Goal: Transaction & Acquisition: Book appointment/travel/reservation

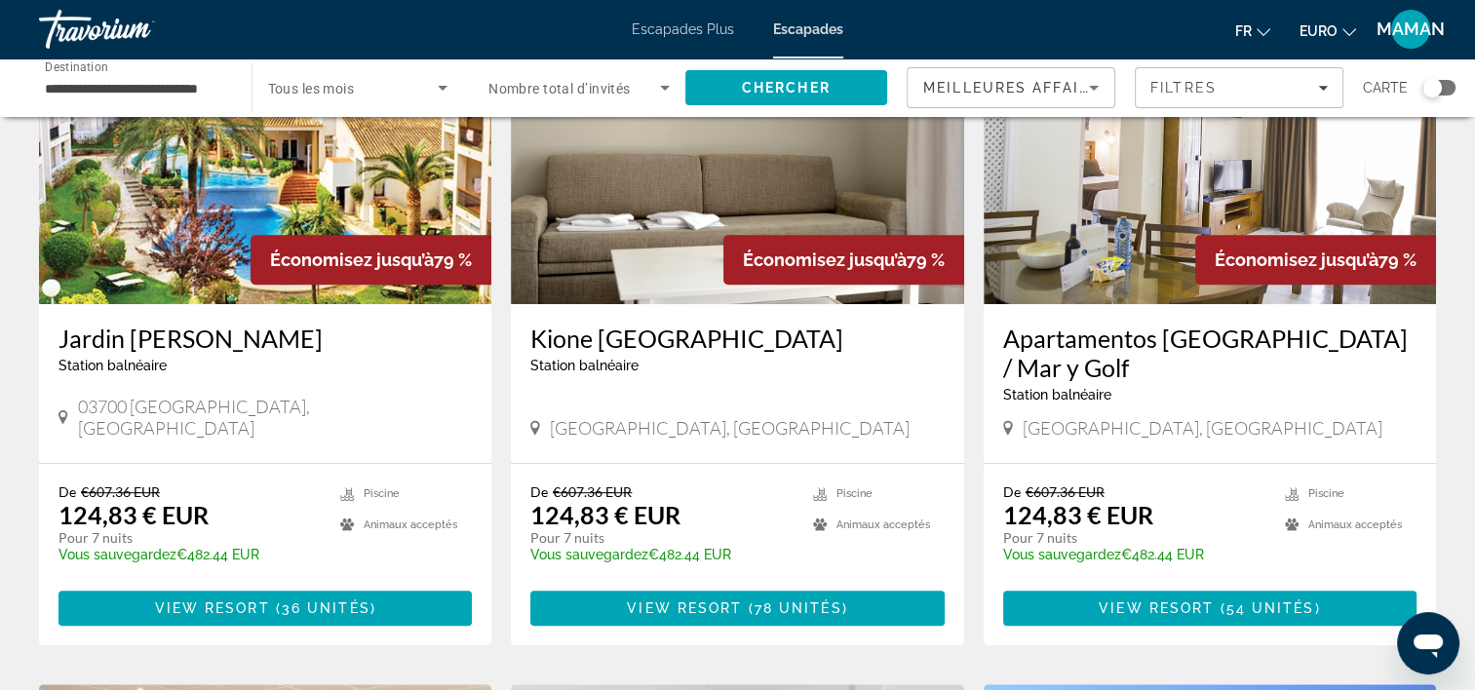
click at [218, 90] on input "**********" at bounding box center [135, 88] width 181 height 23
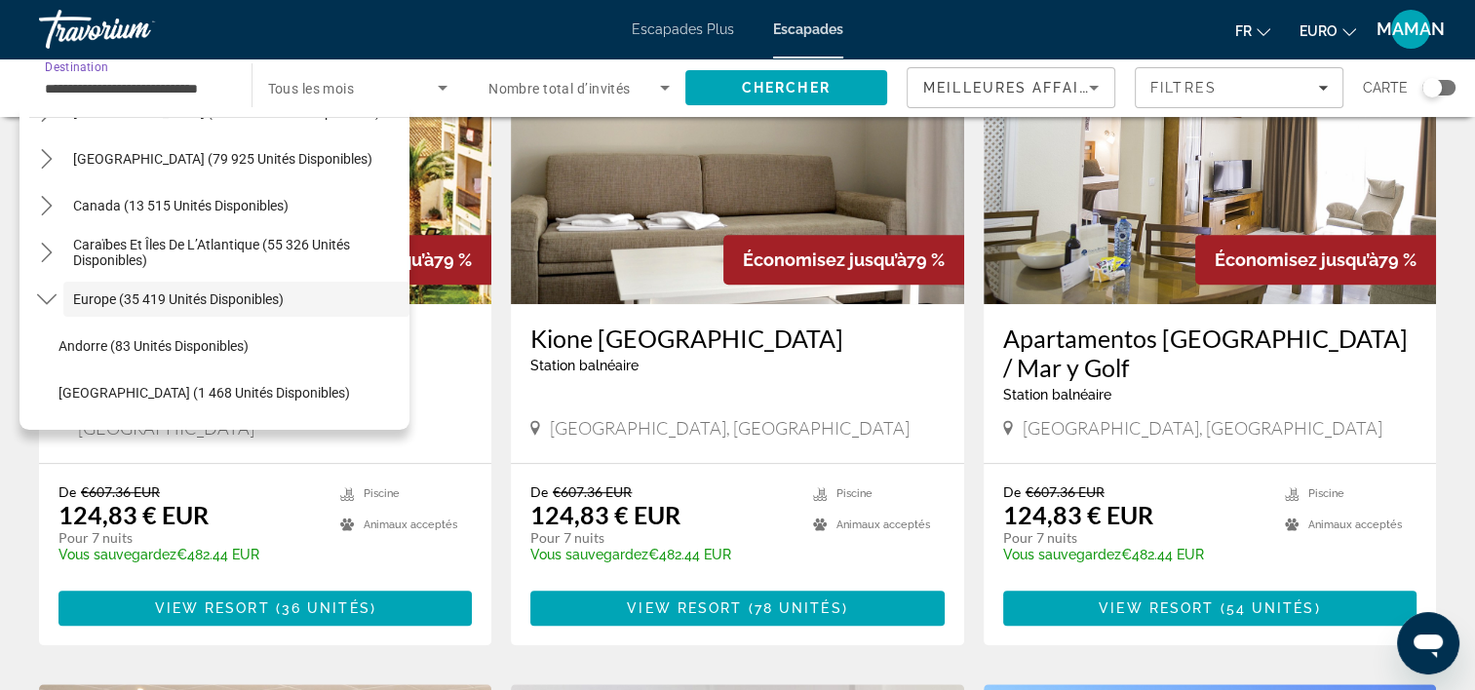
scroll to position [121, 0]
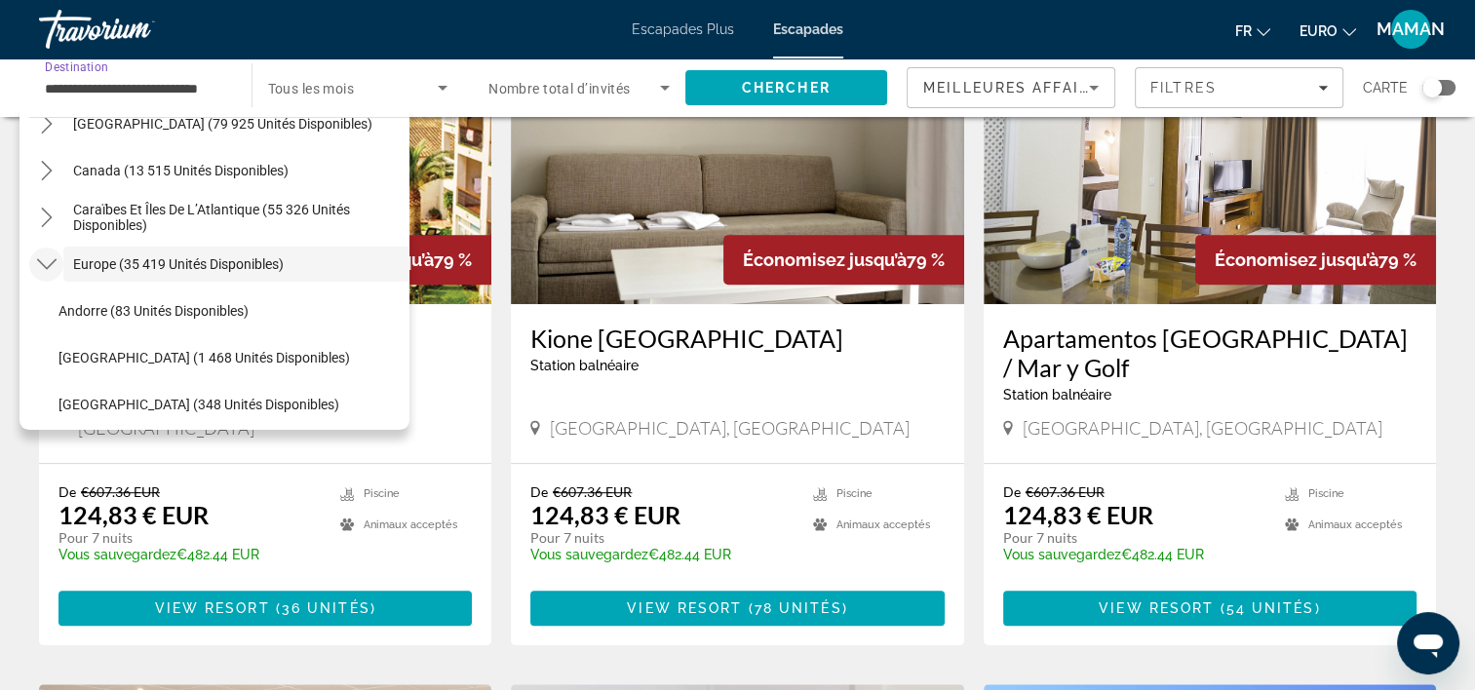
click at [50, 261] on icon "Toggle Europe (35 419 unités disponibles) sous-menu" at bounding box center [46, 263] width 19 height 19
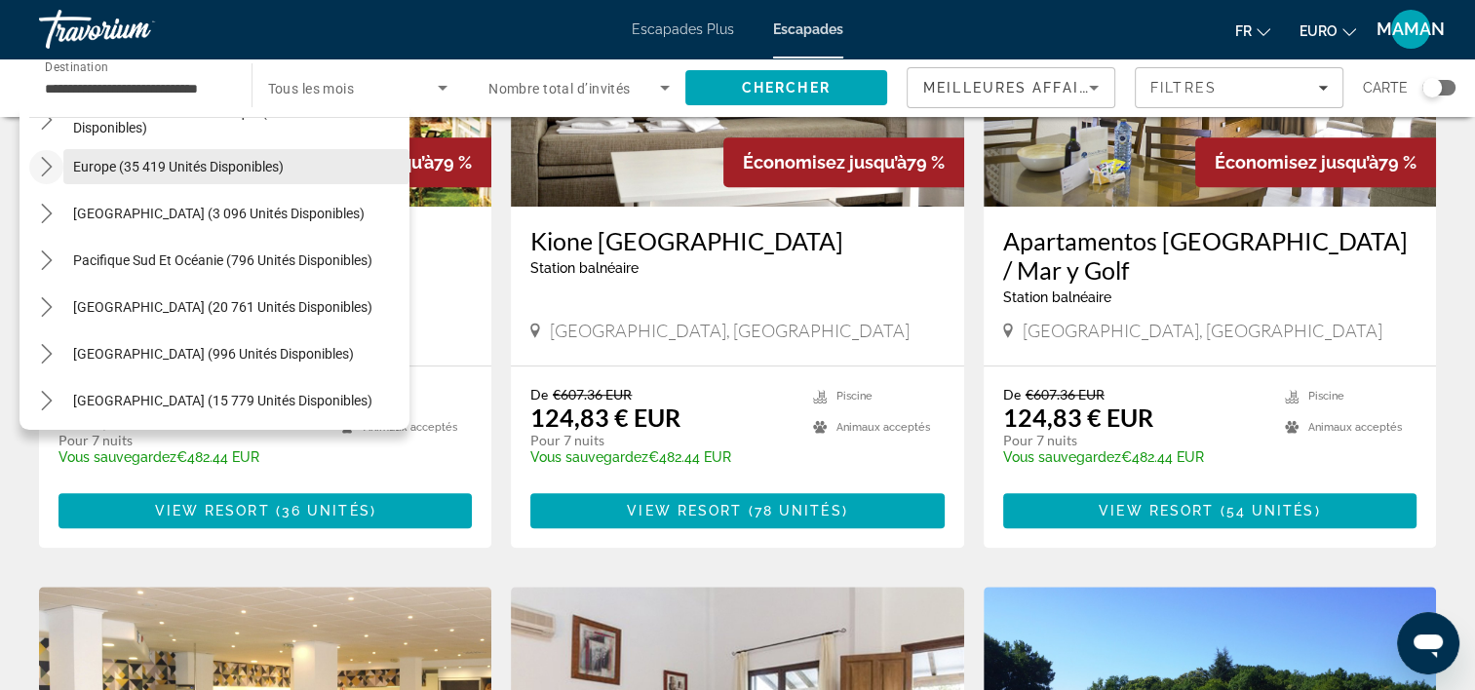
scroll to position [316, 0]
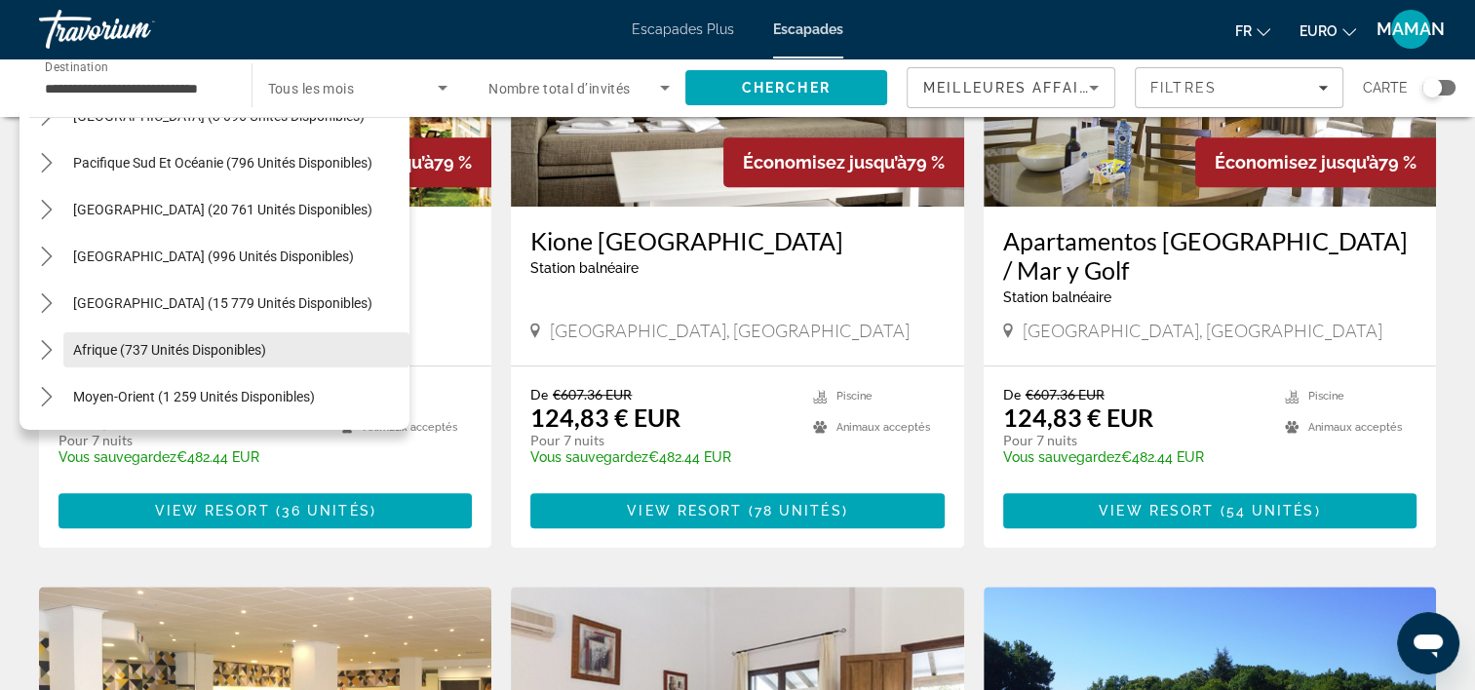
click at [90, 354] on span "Afrique (737 unités disponibles)" at bounding box center [169, 350] width 193 height 16
type input "**********"
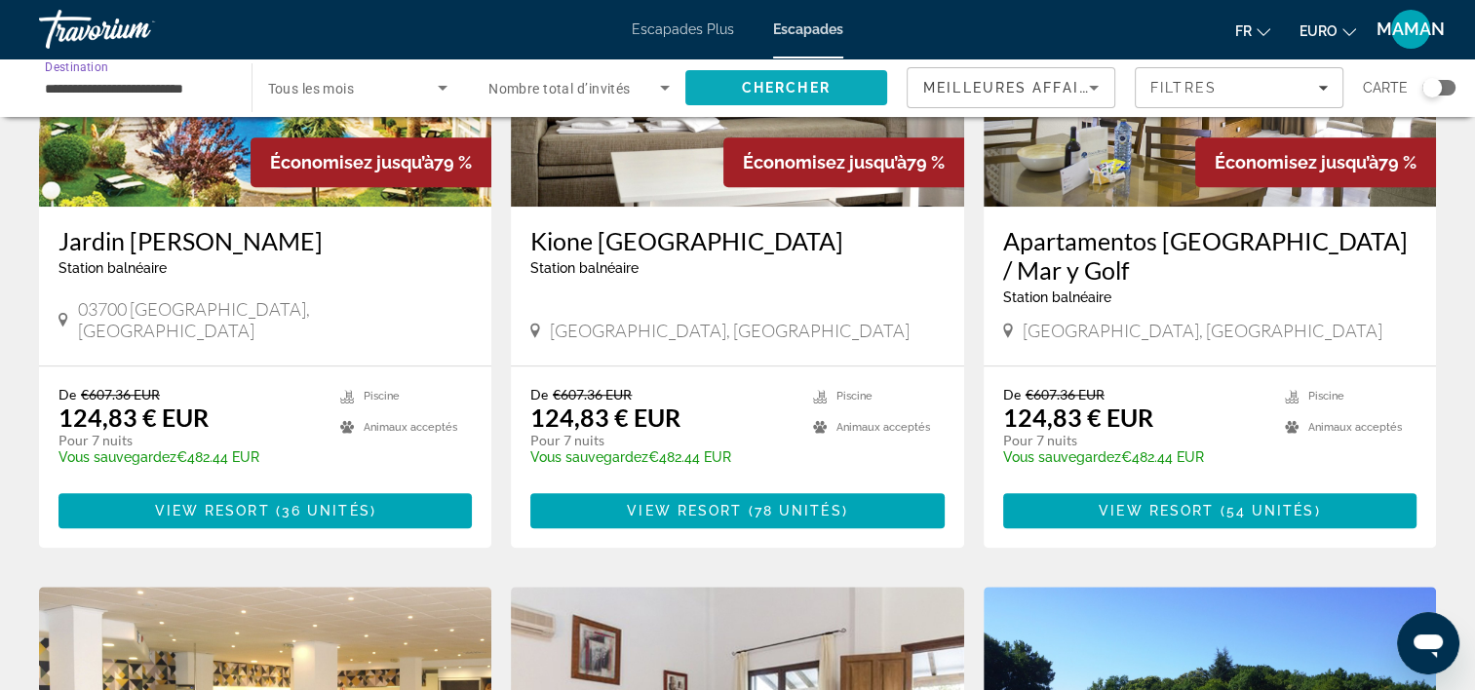
click at [784, 88] on span "Chercher" at bounding box center [786, 88] width 89 height 16
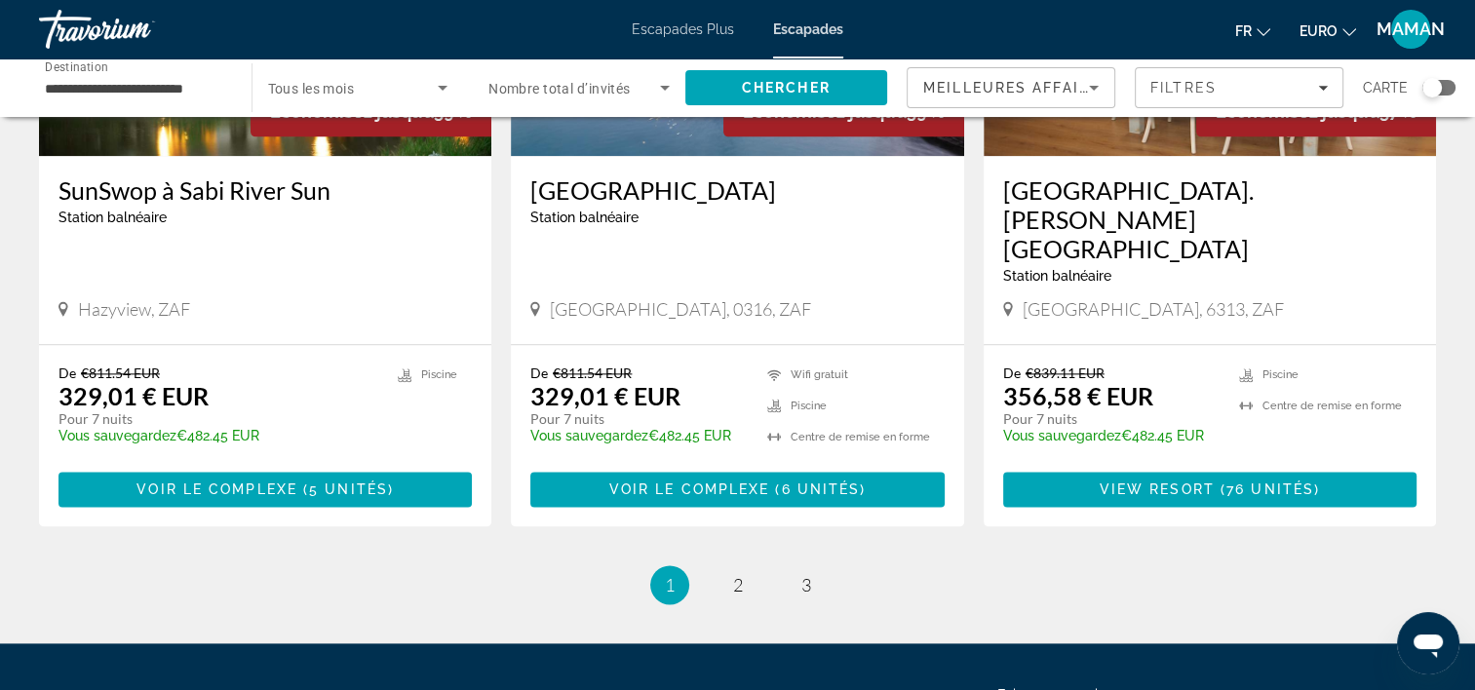
scroll to position [2491, 0]
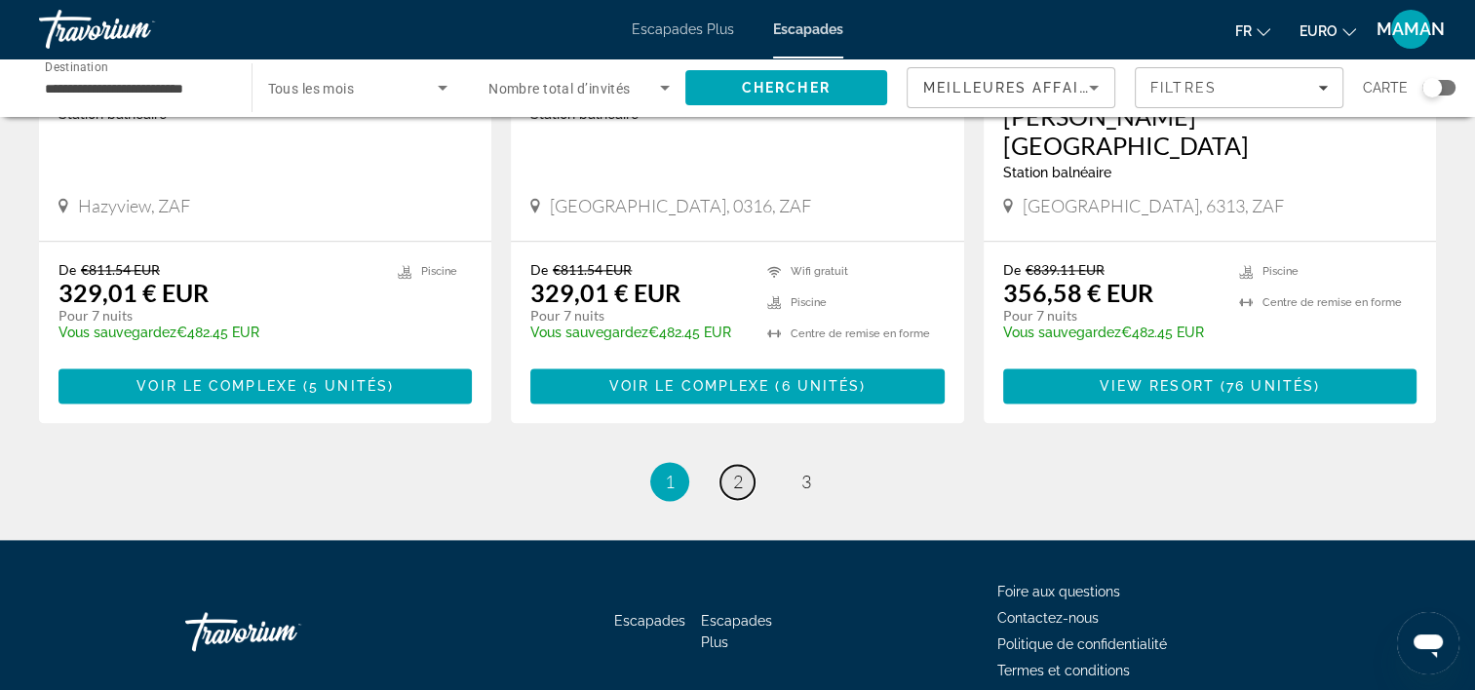
click at [748, 465] on link "page 2" at bounding box center [737, 482] width 34 height 34
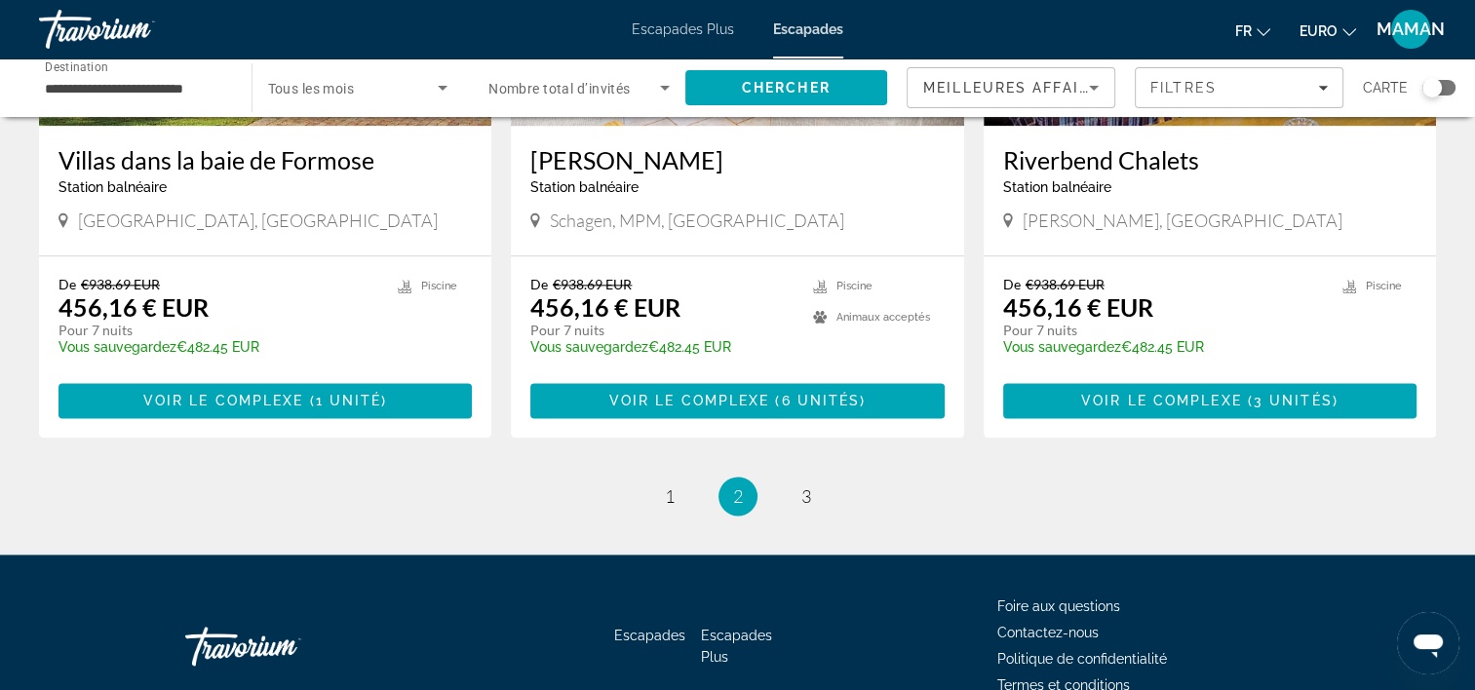
scroll to position [2462, 0]
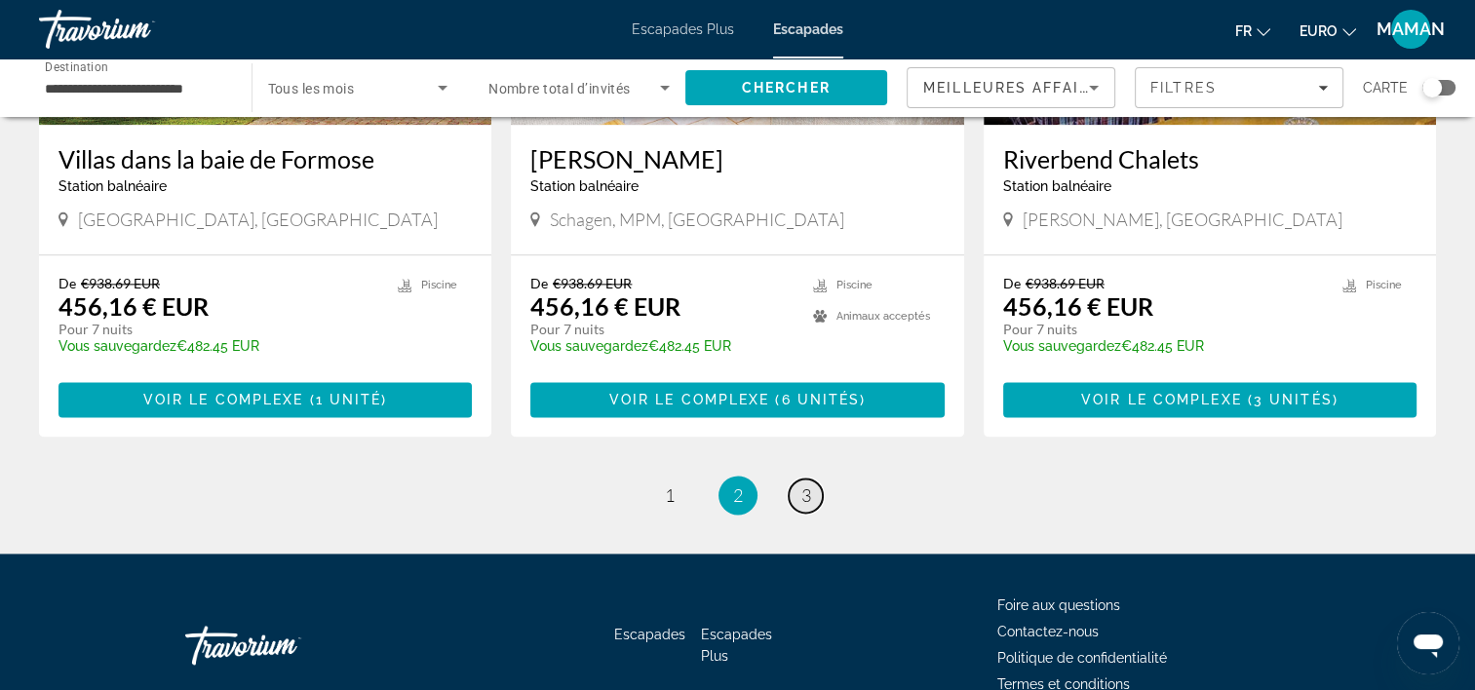
click at [807, 484] on span "3" at bounding box center [806, 494] width 10 height 21
